Goal: Complete application form

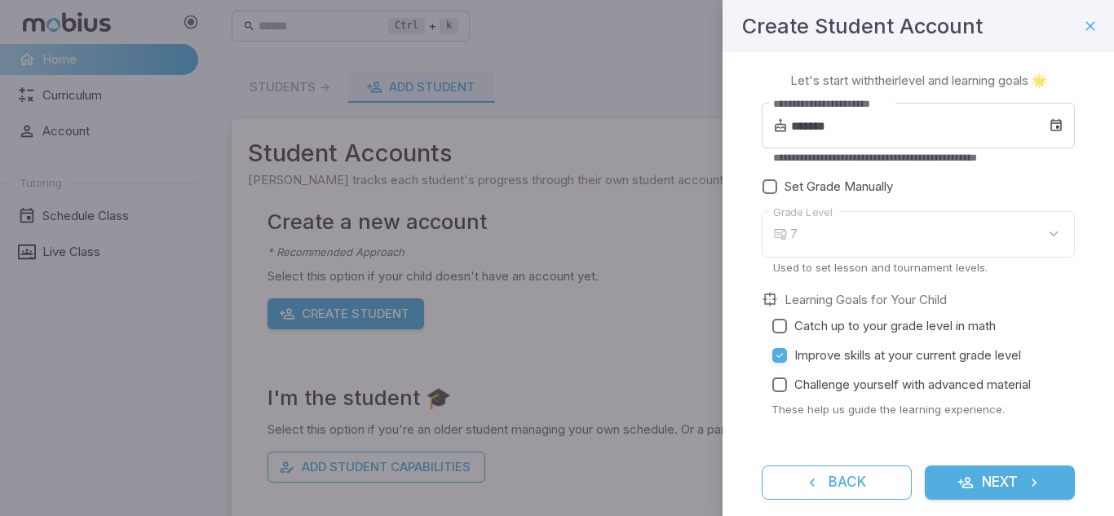
click at [939, 230] on div "7" at bounding box center [932, 234] width 285 height 46
click at [929, 233] on div "7" at bounding box center [932, 234] width 285 height 46
click at [926, 250] on div "7" at bounding box center [932, 234] width 285 height 46
click at [894, 240] on div "7" at bounding box center [932, 234] width 285 height 46
click at [894, 148] on div "**********" at bounding box center [918, 134] width 313 height 63
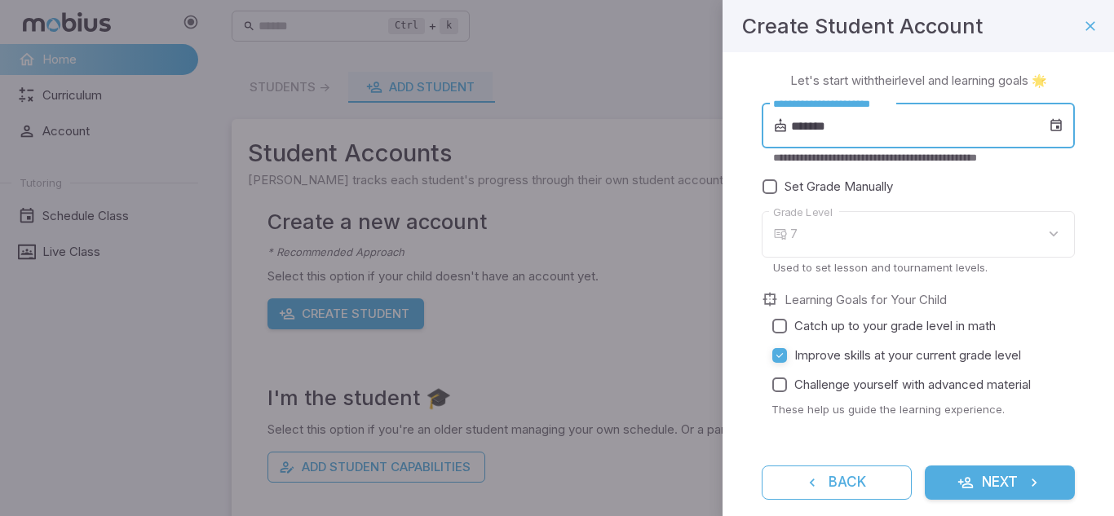
click at [810, 127] on input "*******" at bounding box center [920, 126] width 258 height 46
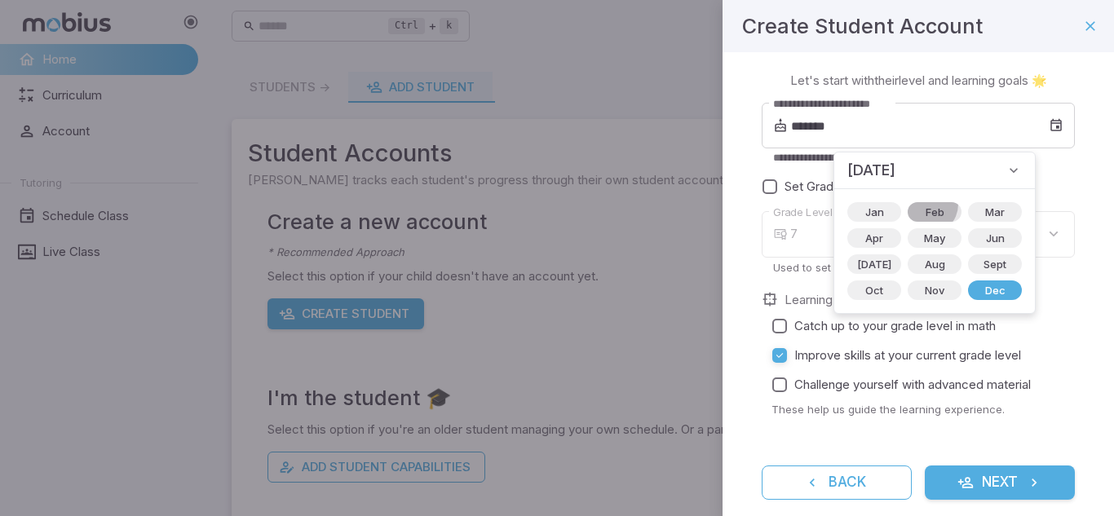
drag, startPoint x: 915, startPoint y: 204, endPoint x: 905, endPoint y: 206, distance: 10.9
click at [916, 206] on span "Feb" at bounding box center [935, 212] width 38 height 16
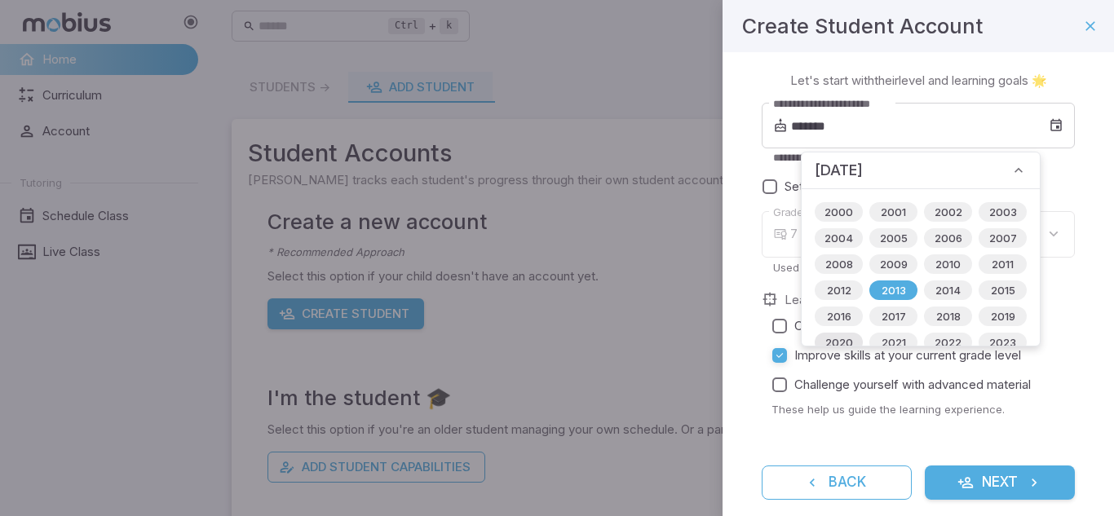
click at [834, 335] on span "2020" at bounding box center [839, 342] width 47 height 16
type input "*******"
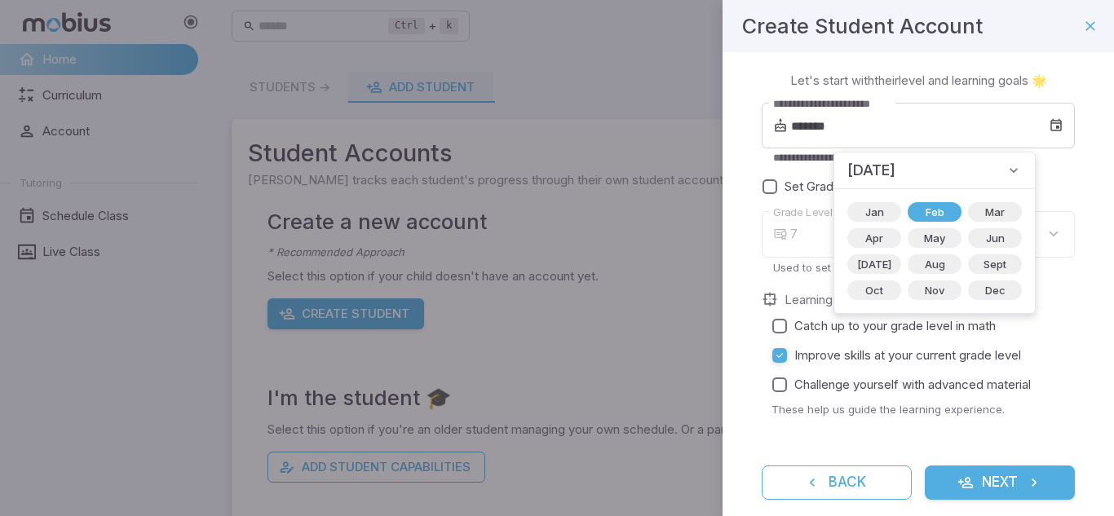
type input "*"
click at [896, 179] on span "[DATE]" at bounding box center [872, 170] width 48 height 23
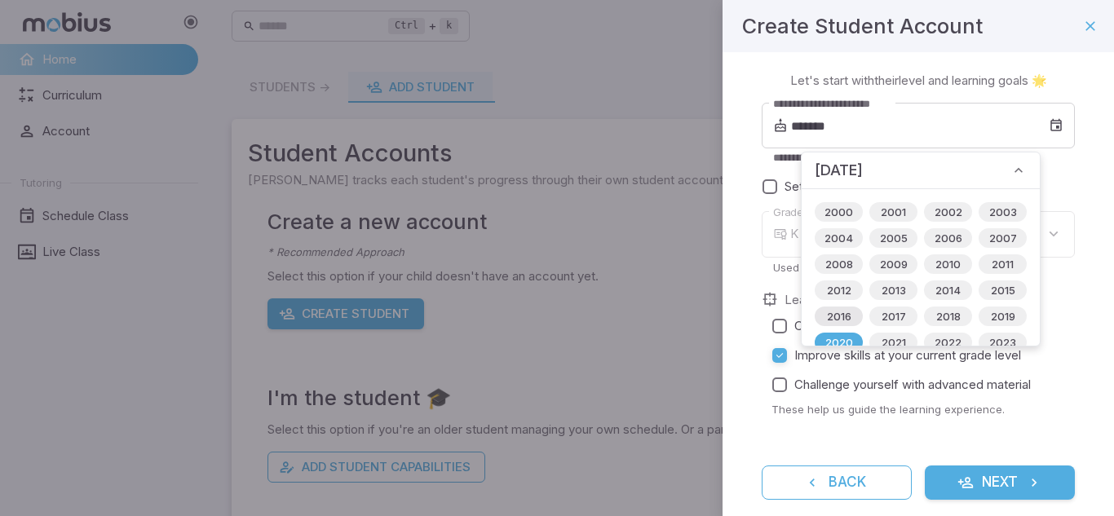
click at [841, 323] on span "2016" at bounding box center [839, 316] width 44 height 16
type input "*******"
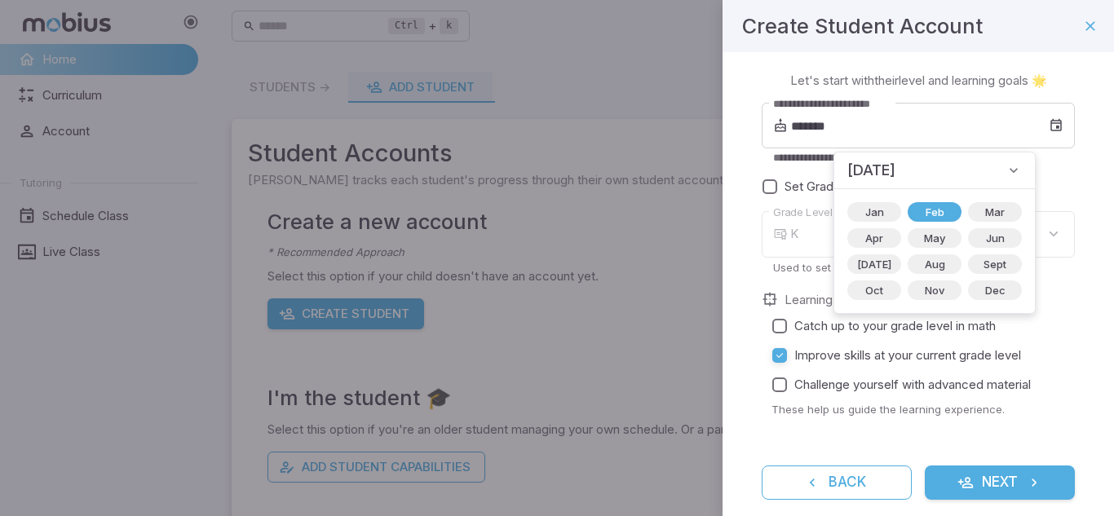
type input "*"
click at [873, 264] on span "[DATE]" at bounding box center [875, 264] width 54 height 16
type input "*******"
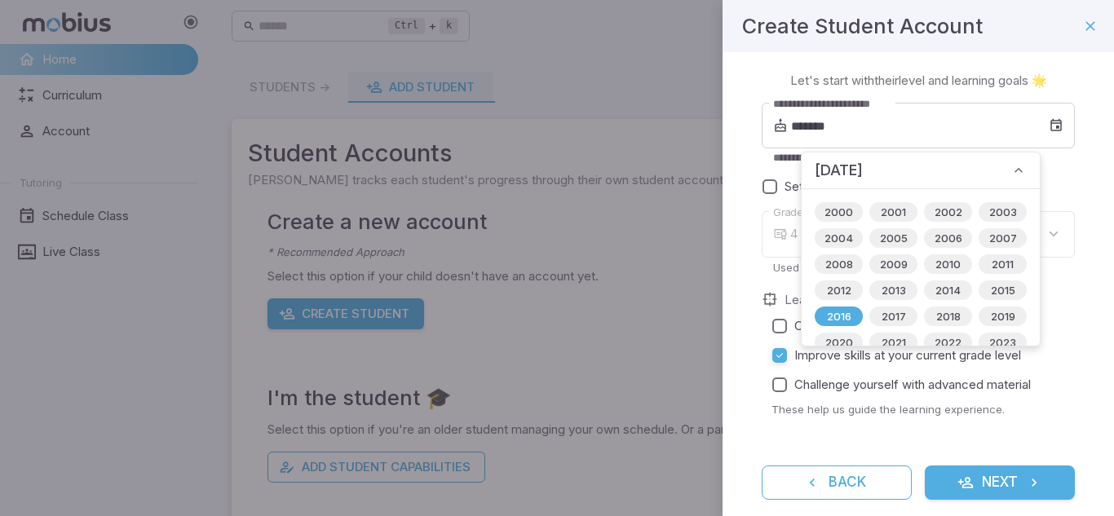
click at [952, 162] on div "[DATE]" at bounding box center [921, 171] width 238 height 37
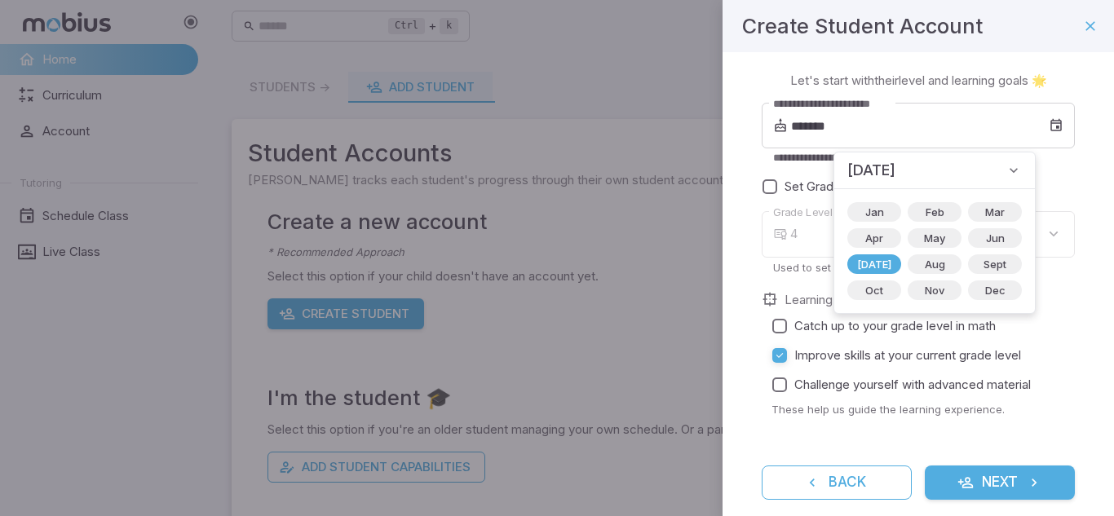
click at [1044, 488] on button "Next" at bounding box center [1000, 483] width 150 height 34
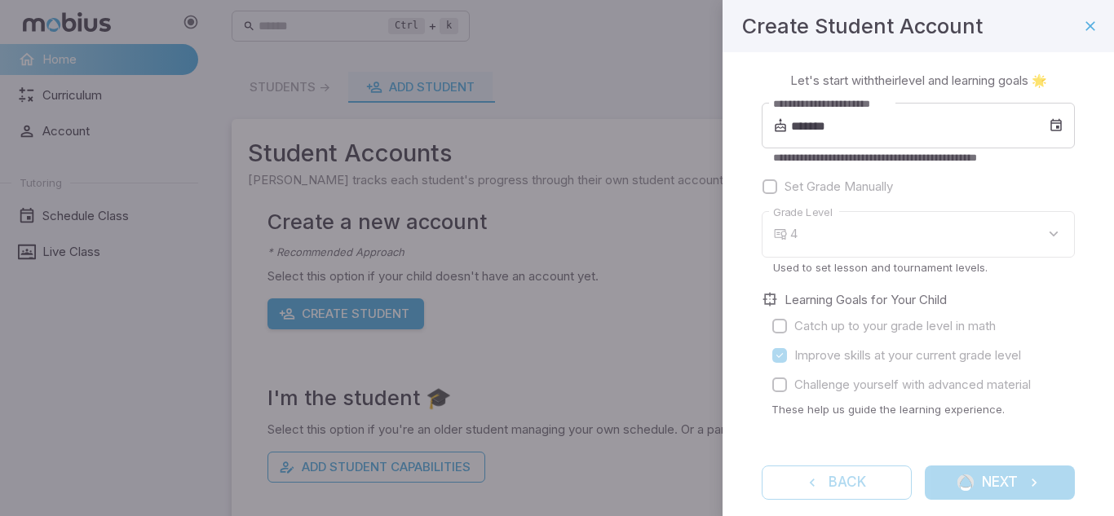
click at [901, 251] on div "4" at bounding box center [932, 234] width 285 height 46
click at [1043, 487] on div "Back Next" at bounding box center [918, 483] width 313 height 34
click at [1034, 498] on div "Back Next" at bounding box center [918, 483] width 313 height 34
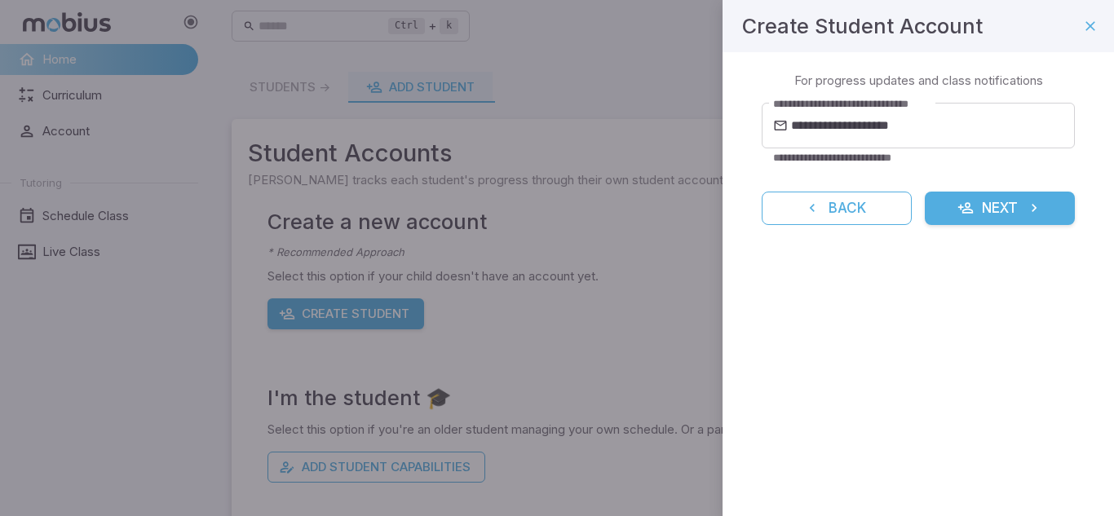
click at [998, 192] on button "Next" at bounding box center [1000, 209] width 150 height 34
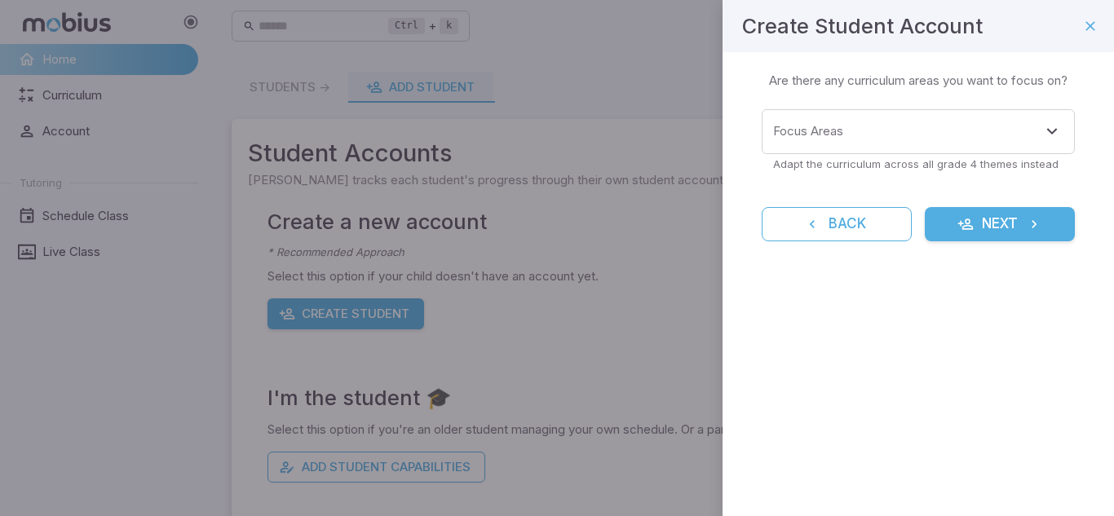
click at [1017, 199] on form "Focus Areas Focus Areas Adapt the curriculum across all grade 4 themes instead …" at bounding box center [918, 175] width 313 height 132
click at [939, 126] on input "Focus Areas" at bounding box center [906, 132] width 274 height 30
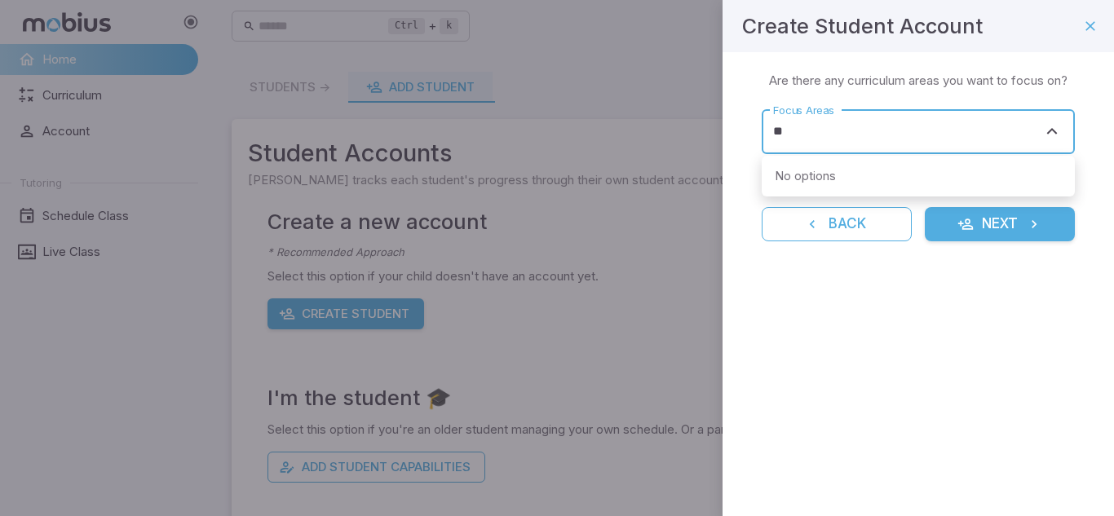
type input "***"
click button "Next" at bounding box center [1000, 224] width 150 height 34
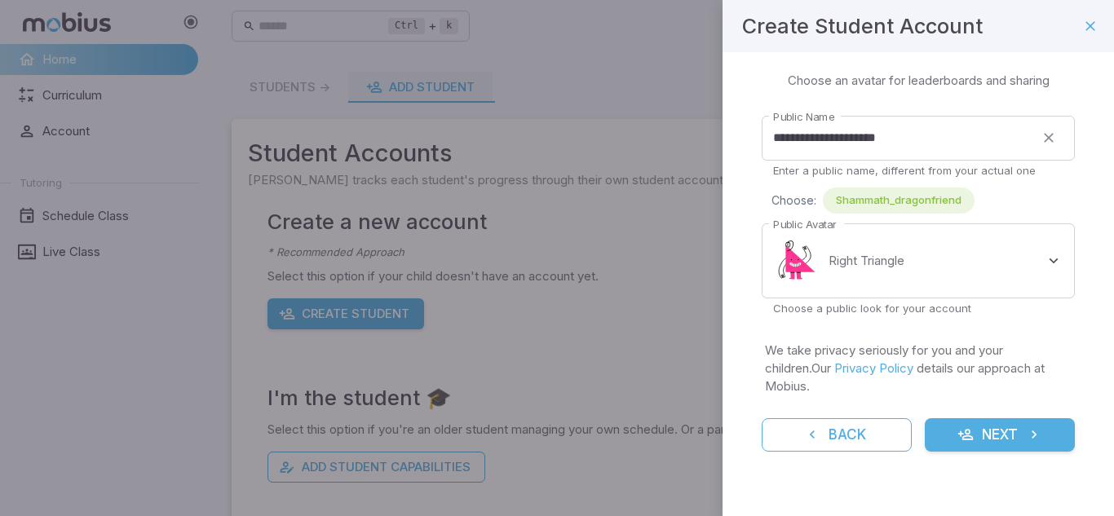
click at [1020, 433] on button "Next" at bounding box center [1000, 435] width 150 height 34
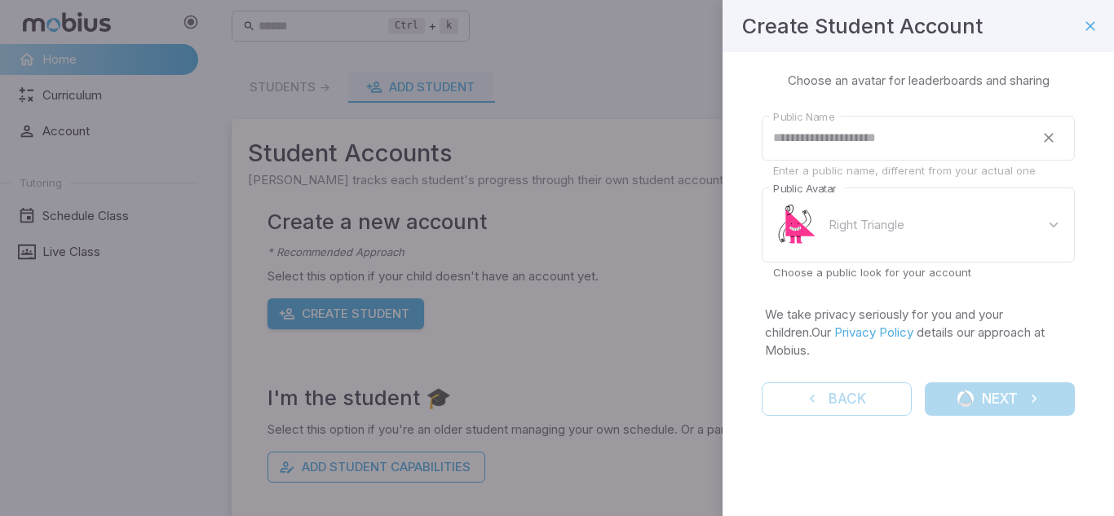
click at [1018, 418] on div "**********" at bounding box center [919, 253] width 392 height 403
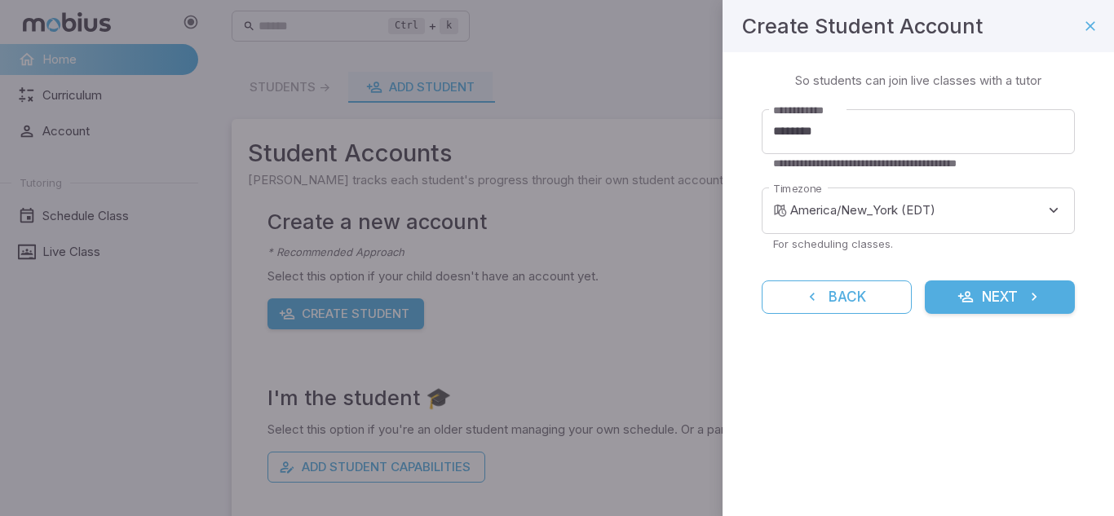
click at [1037, 299] on icon "submit" at bounding box center [1034, 297] width 16 height 16
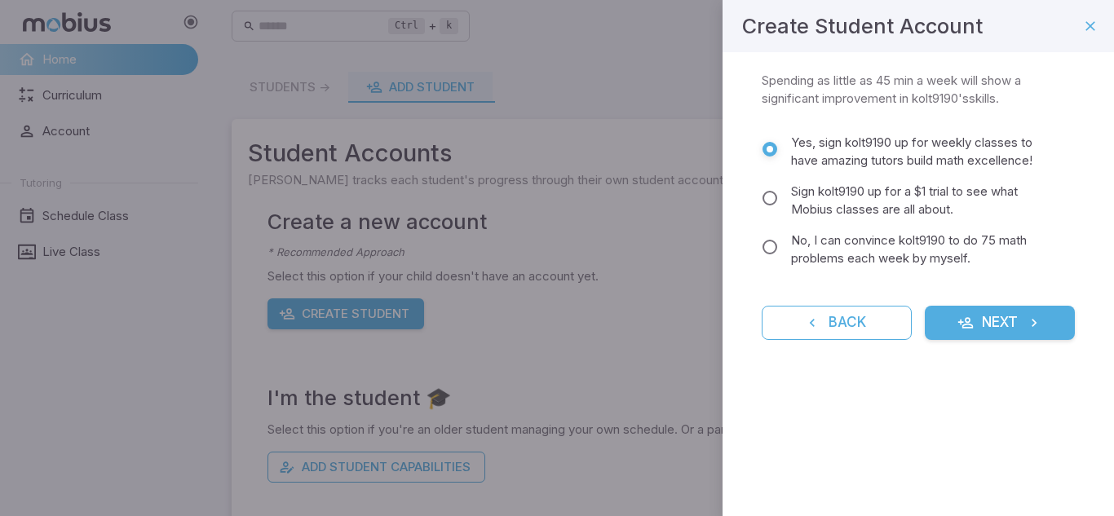
click at [1038, 336] on button "Next" at bounding box center [1000, 323] width 150 height 34
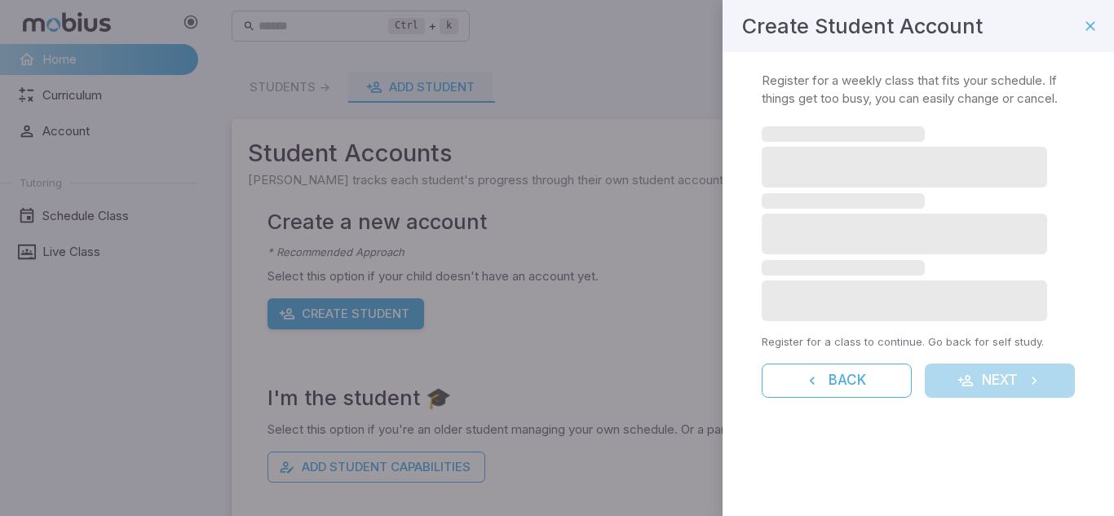
click at [1042, 332] on p "Register for a class to continue. Go back for self study." at bounding box center [918, 335] width 313 height 29
click at [1023, 384] on div "Back Next" at bounding box center [918, 381] width 313 height 34
click at [1033, 392] on div "Back Next" at bounding box center [918, 381] width 313 height 34
click at [1040, 398] on div "Weekly Classes Register for a weekly class that fits your schedule. If things g…" at bounding box center [919, 244] width 392 height 385
click at [1040, 392] on div "Back Next" at bounding box center [918, 381] width 313 height 34
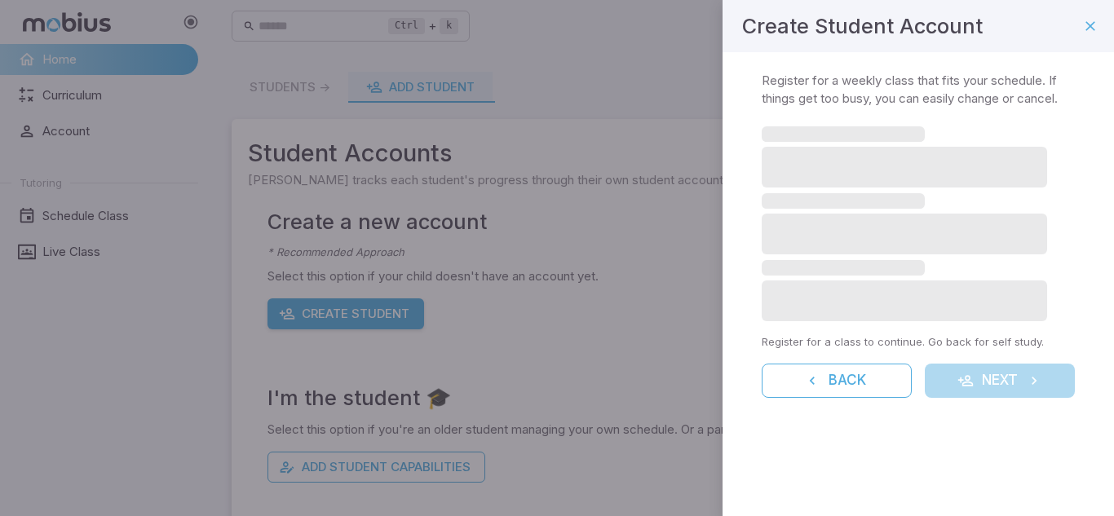
click at [1039, 395] on div "Back Next" at bounding box center [918, 381] width 313 height 34
click at [1033, 385] on div "Back Next" at bounding box center [918, 381] width 313 height 34
